Goal: Task Accomplishment & Management: Complete application form

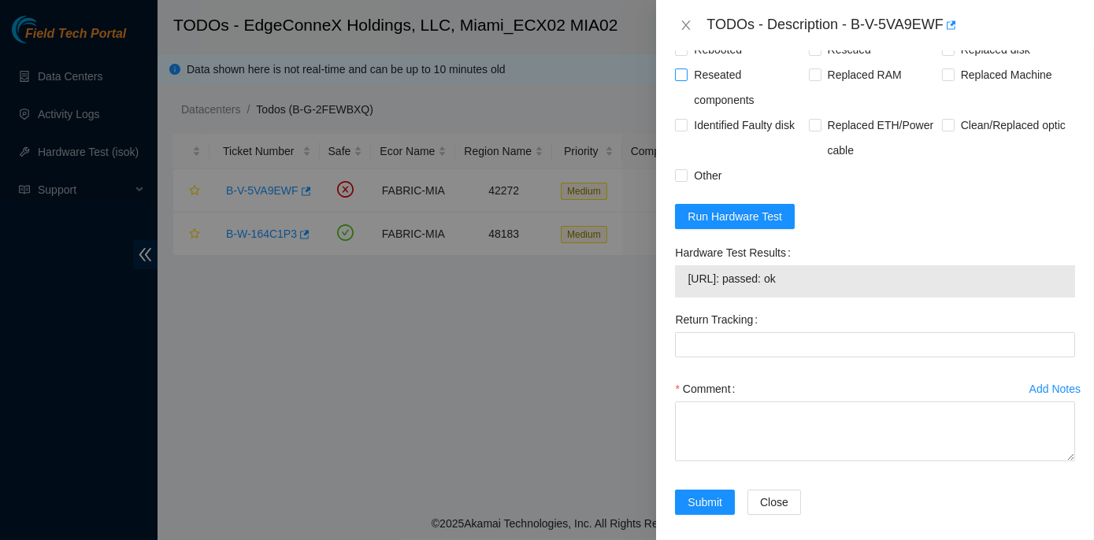
scroll to position [1188, 0]
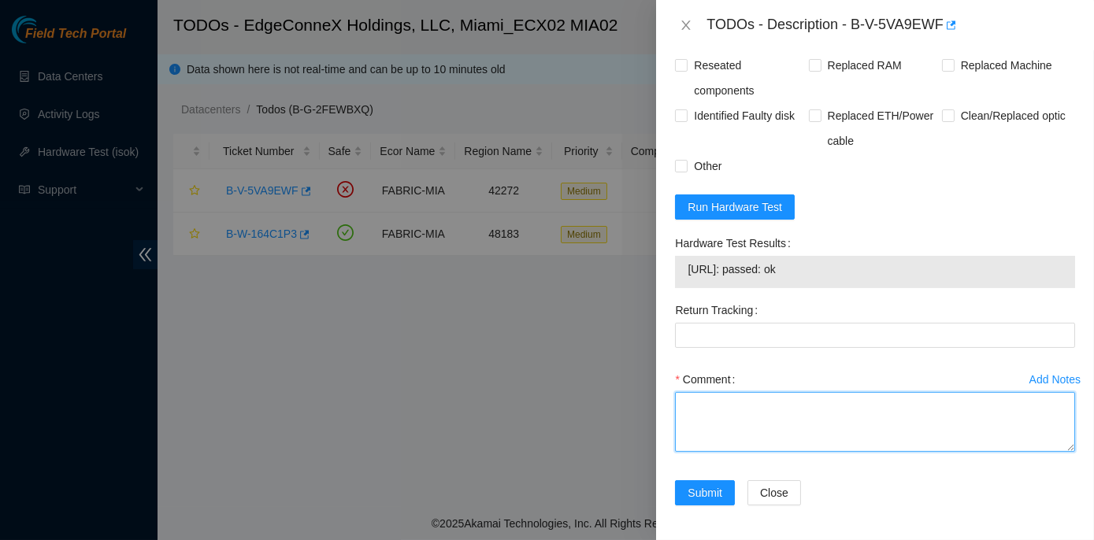
click at [688, 392] on textarea "Comment" at bounding box center [875, 422] width 400 height 60
paste textarea "Rack No: ECX2.700.03.03 Machine No: 06 IP: 23.193.107.73 Serial No: CT-4190716-…"
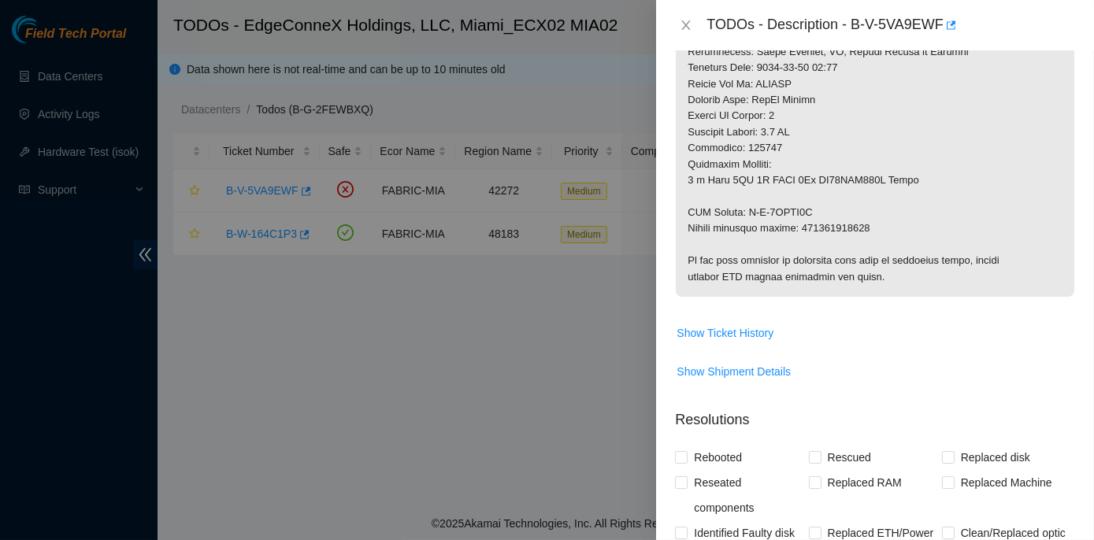
scroll to position [758, 0]
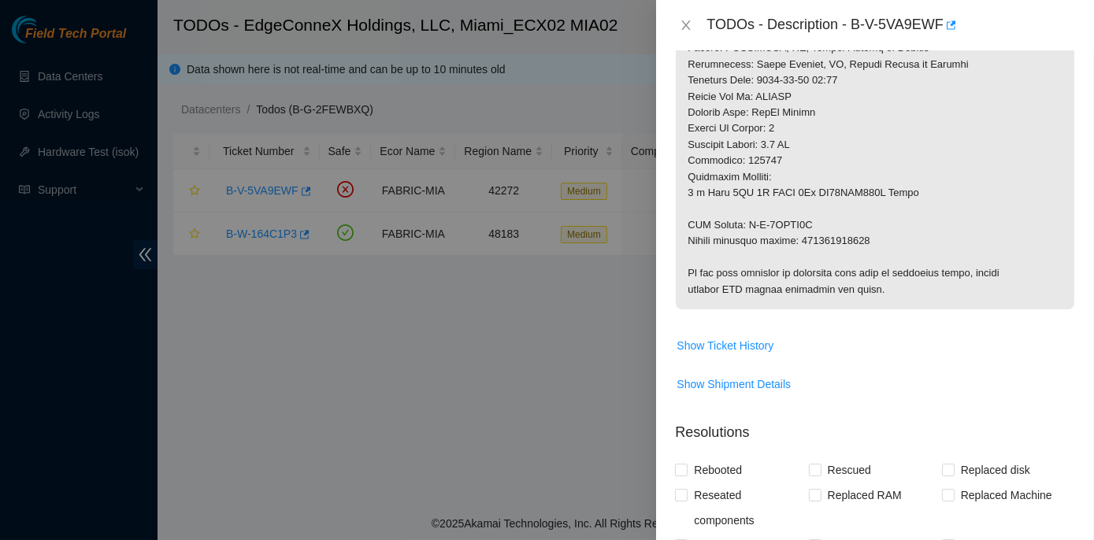
type textarea "Rack No: ECX2.700.03.03 Machine No: 06 IP: 23.193.107.73 Serial No: CT-4190716-…"
drag, startPoint x: 799, startPoint y: 235, endPoint x: 868, endPoint y: 236, distance: 68.5
copy p "473665216770"
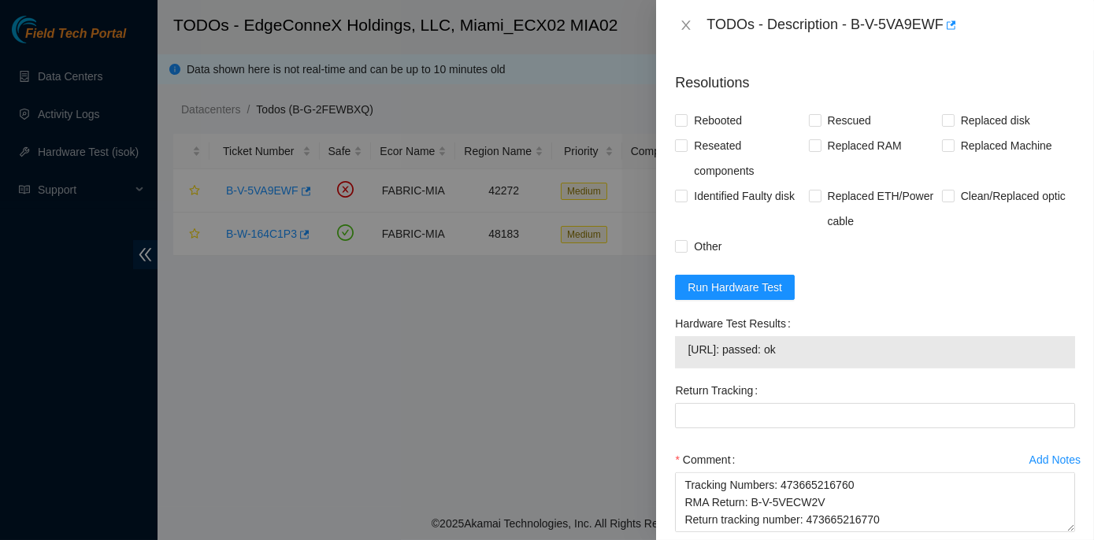
scroll to position [1116, 0]
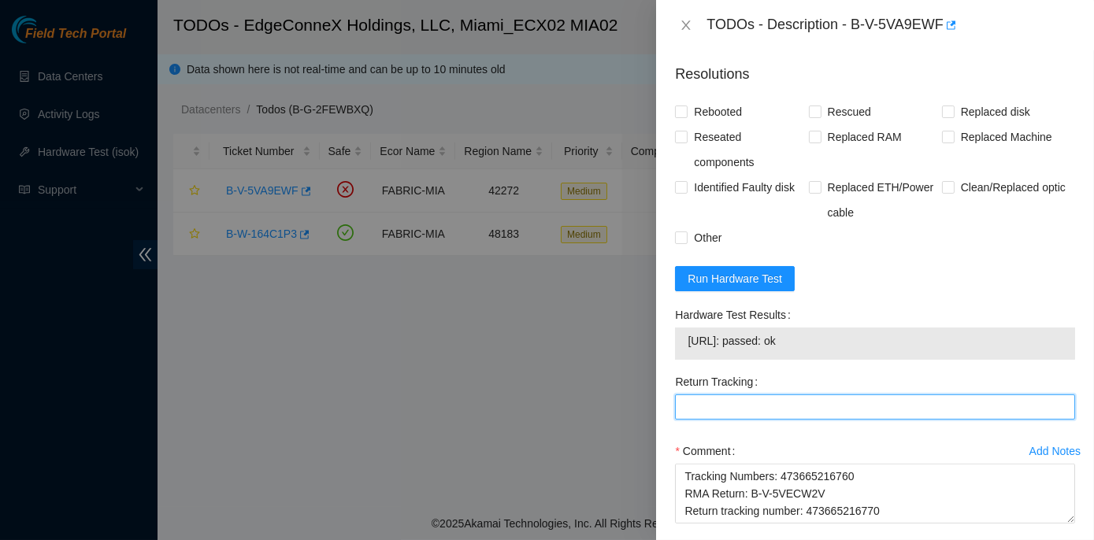
click at [693, 407] on Tracking "Return Tracking" at bounding box center [875, 407] width 400 height 25
paste Tracking "473665216770"
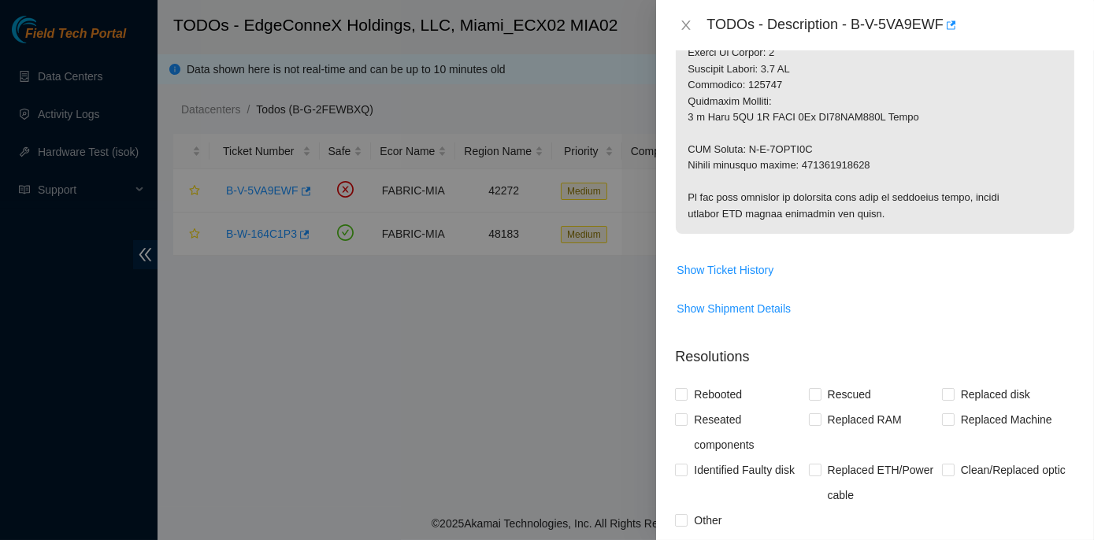
scroll to position [829, 0]
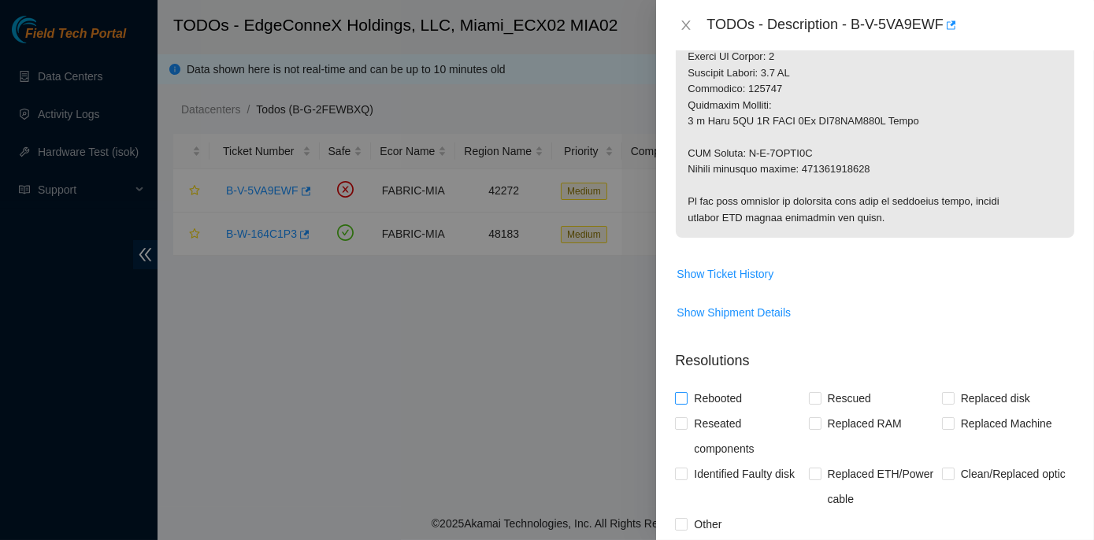
type Tracking "473665216770"
click at [682, 397] on input "Rebooted" at bounding box center [680, 397] width 11 height 11
checkbox input "true"
click at [810, 396] on input "Rescued" at bounding box center [814, 397] width 11 height 11
checkbox input "true"
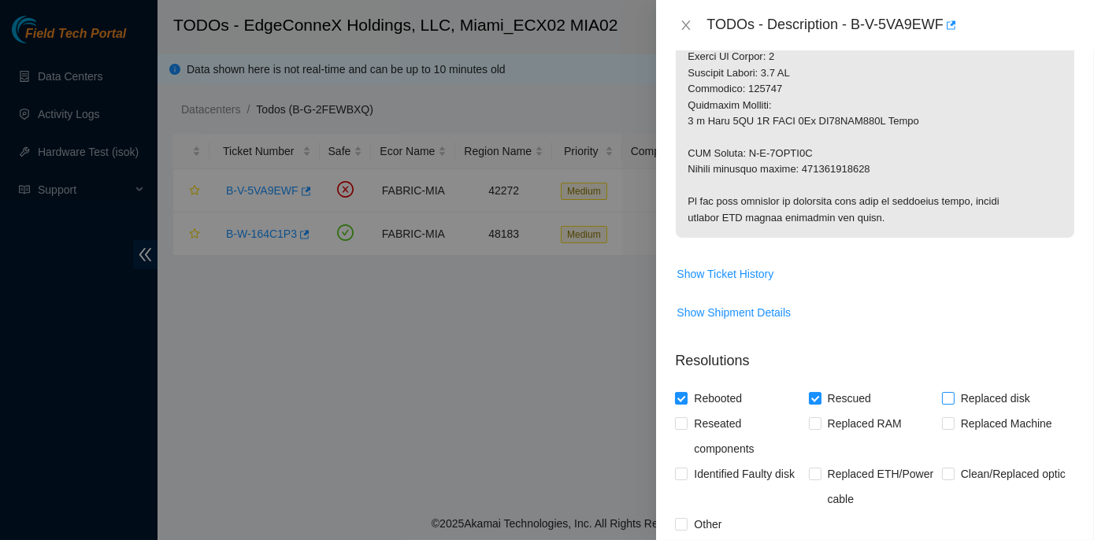
click at [942, 398] on input "Replaced disk" at bounding box center [947, 397] width 11 height 11
checkbox input "true"
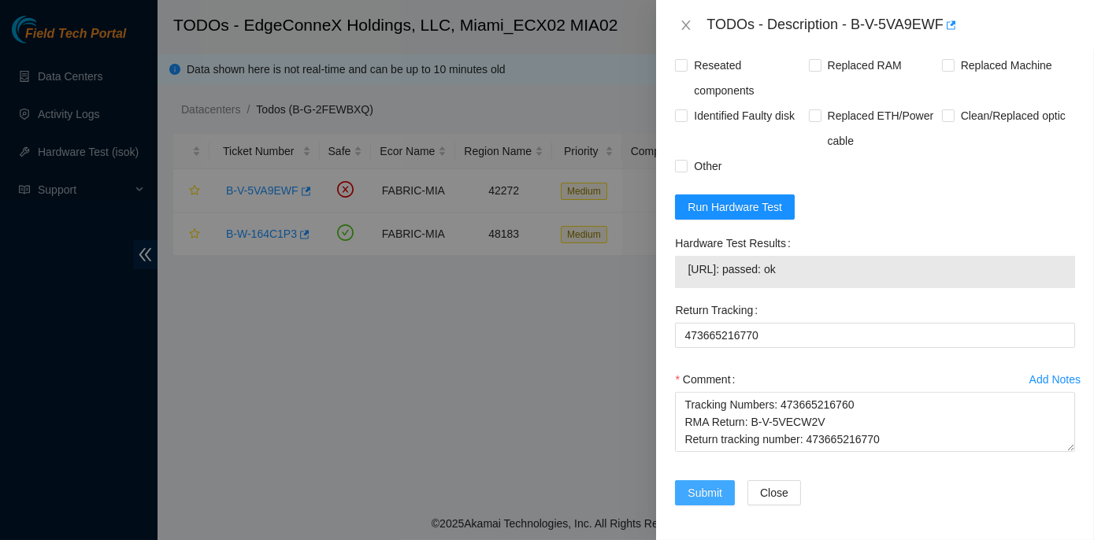
click at [715, 490] on span "Submit" at bounding box center [705, 492] width 35 height 17
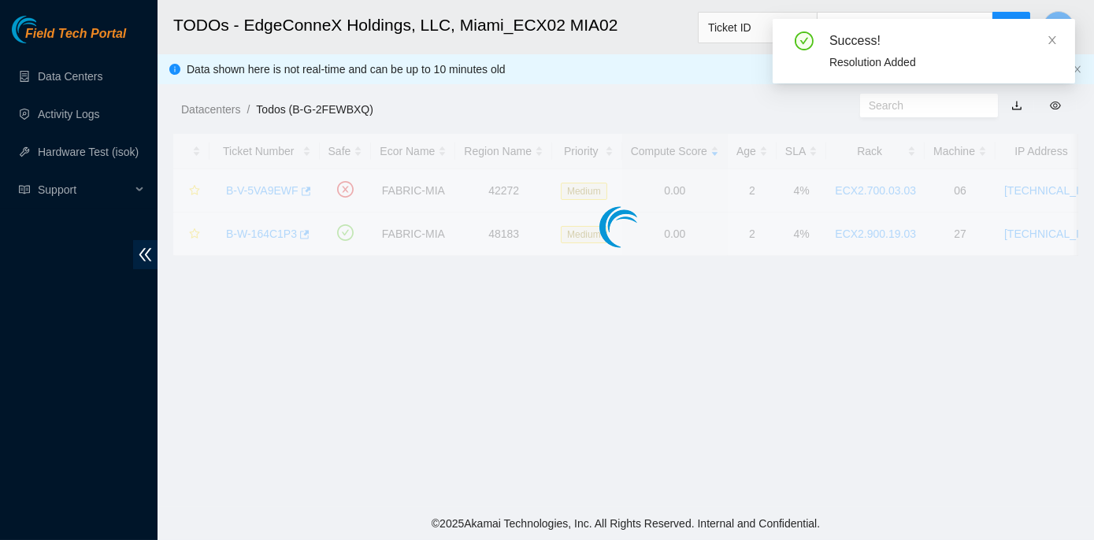
scroll to position [439, 0]
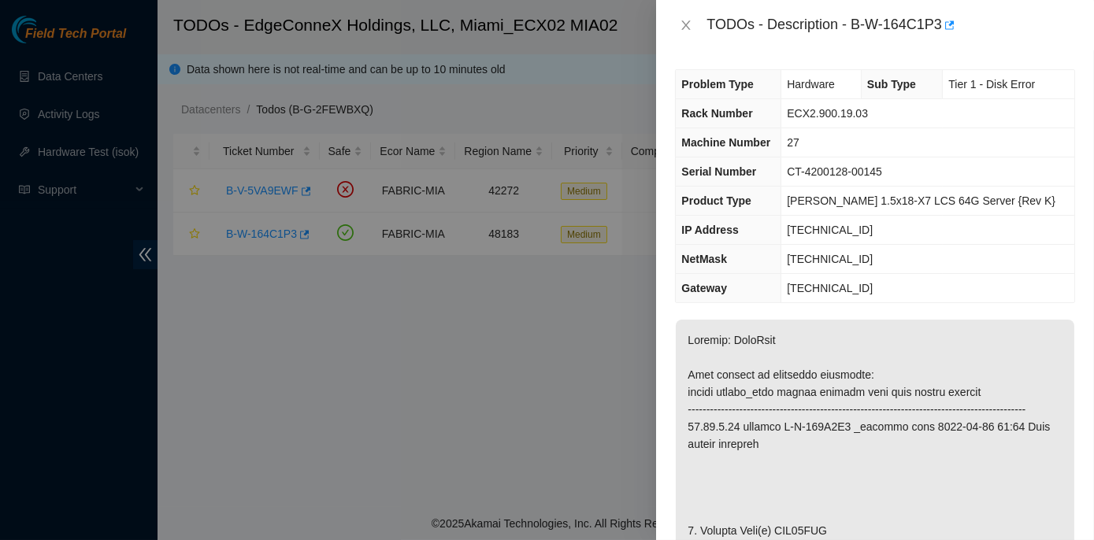
scroll to position [1314, 0]
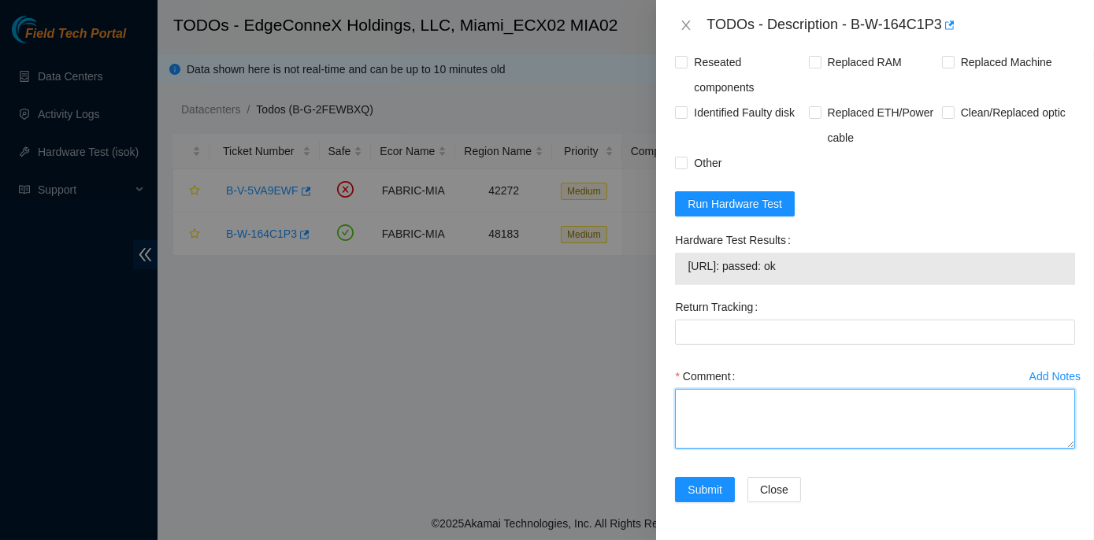
click at [710, 407] on textarea "Comment" at bounding box center [875, 419] width 400 height 60
paste textarea "Rack No: ECX2.900.19.03 Machine No: 27 IP: 23.41.5.57 Serial No: CT-4200128-001…"
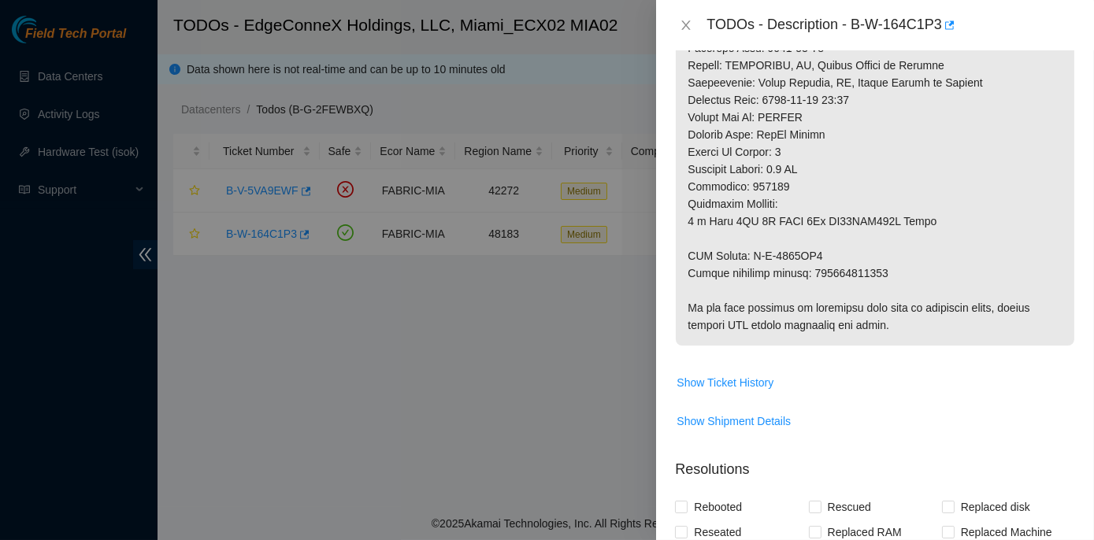
scroll to position [813, 0]
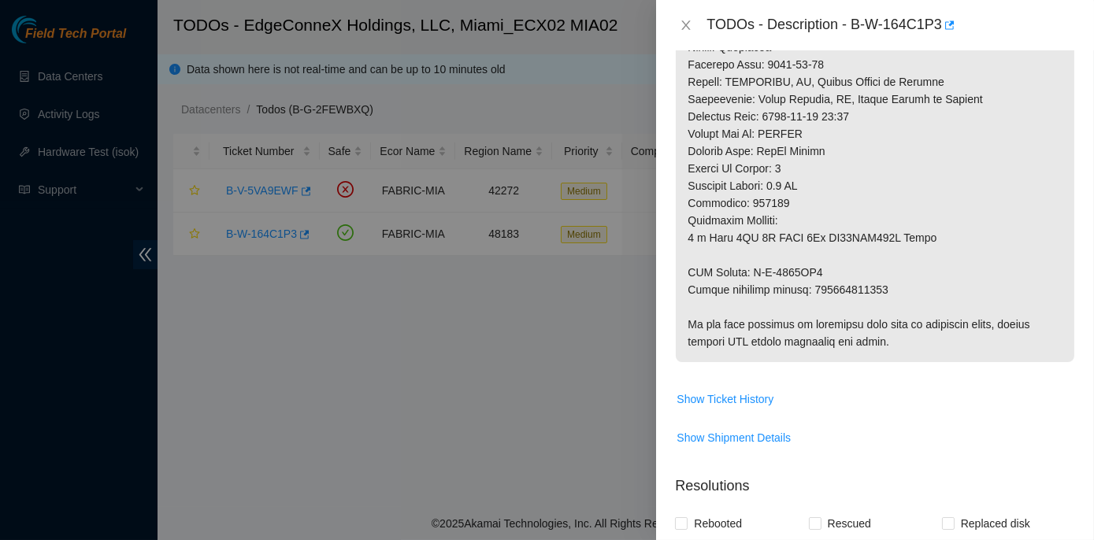
type textarea "Rack No: ECX2.900.19.03 Machine No: 27 IP: 23.41.5.57 Serial No: CT-4200128-001…"
drag, startPoint x: 809, startPoint y: 304, endPoint x: 886, endPoint y: 302, distance: 77.2
copy p "463470056153"
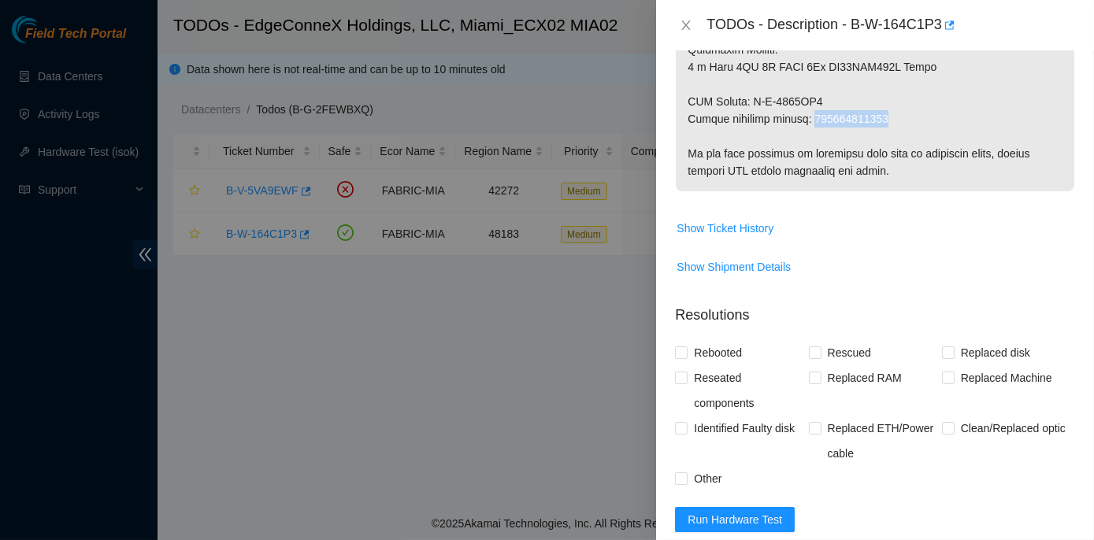
scroll to position [1314, 0]
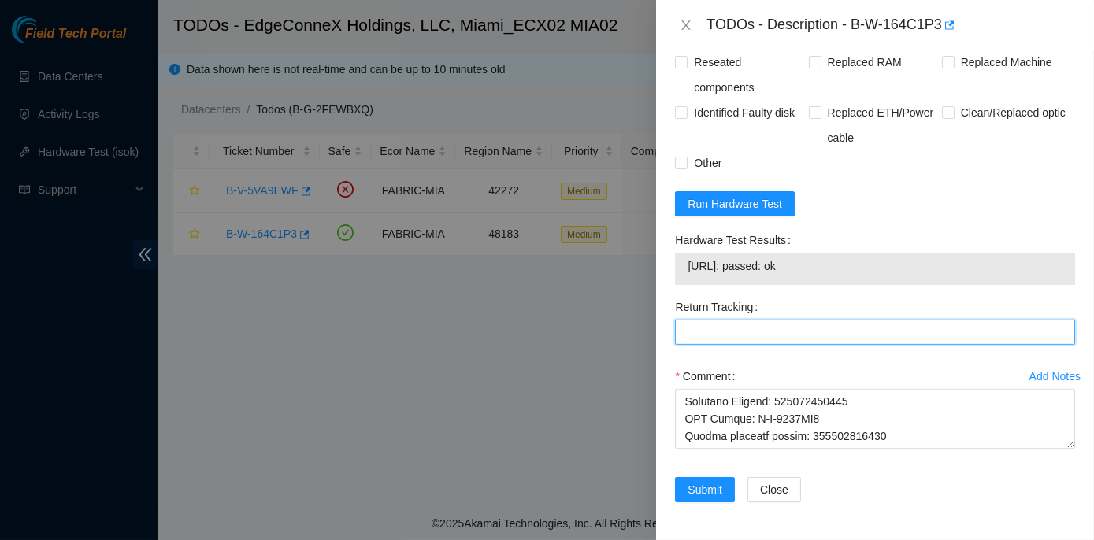
click at [684, 334] on Tracking "Return Tracking" at bounding box center [875, 332] width 400 height 25
paste Tracking "463470056153"
type Tracking "463470056153"
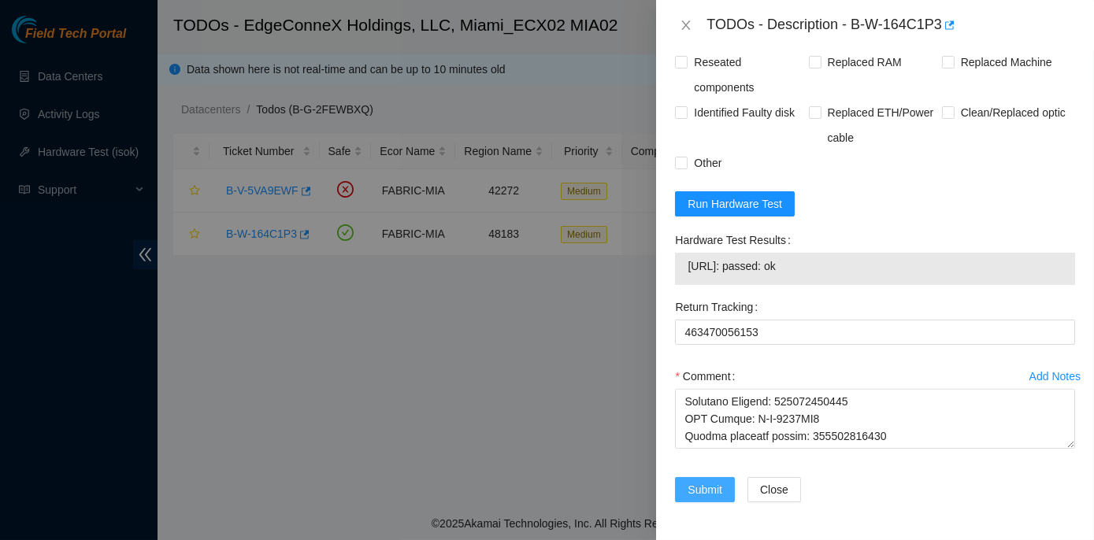
click at [695, 485] on span "Submit" at bounding box center [705, 489] width 35 height 17
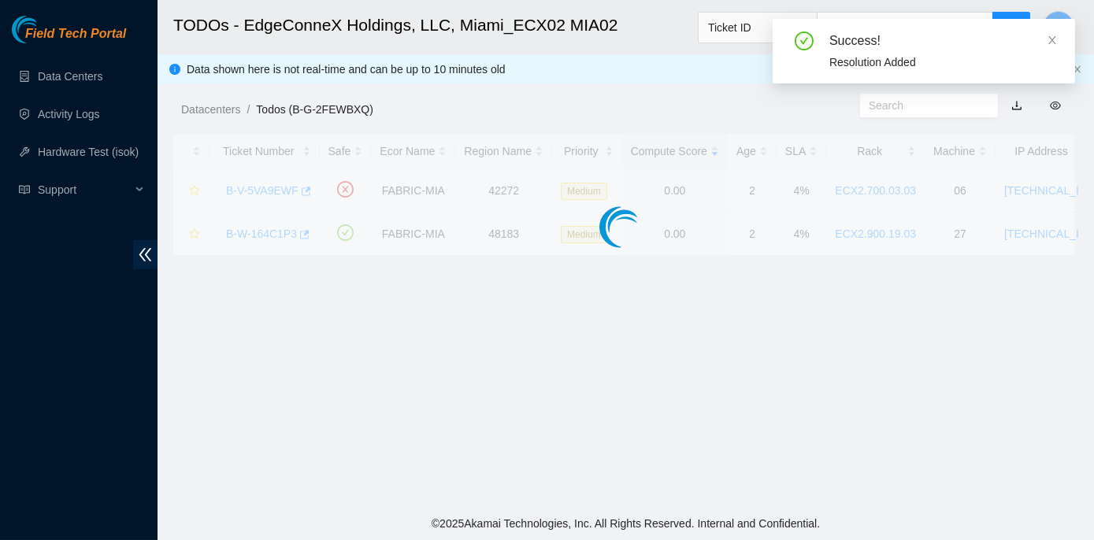
scroll to position [439, 0]
